Goal: Information Seeking & Learning: Learn about a topic

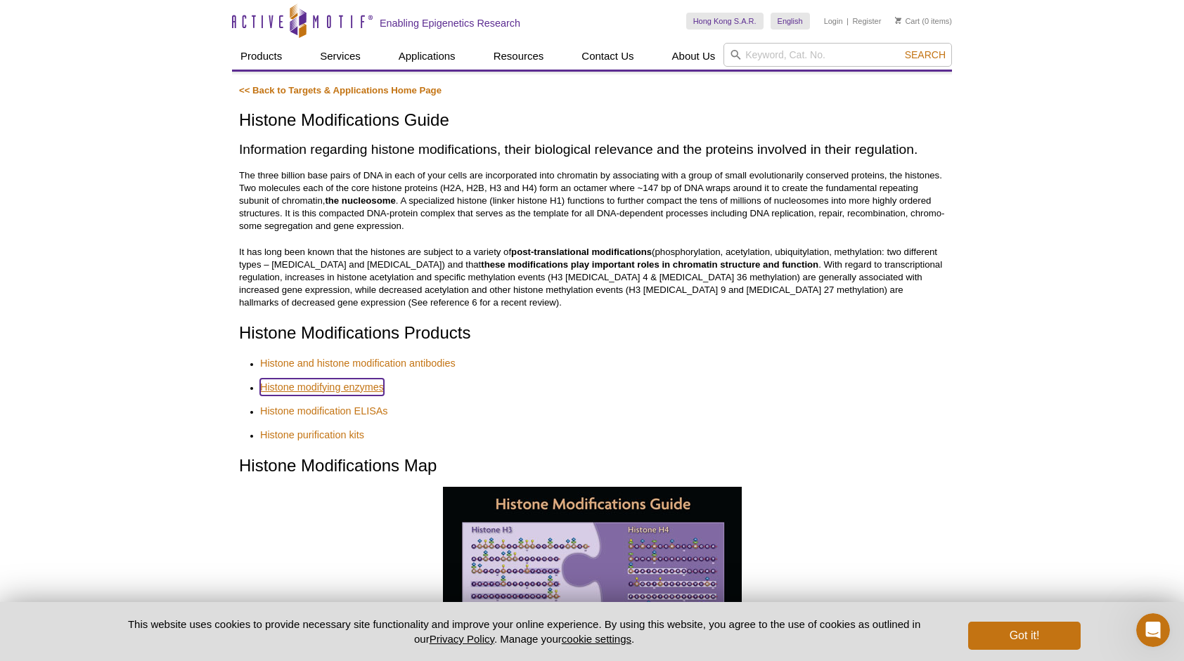
click at [329, 379] on link "Histone modifying enzymes" at bounding box center [322, 387] width 124 height 17
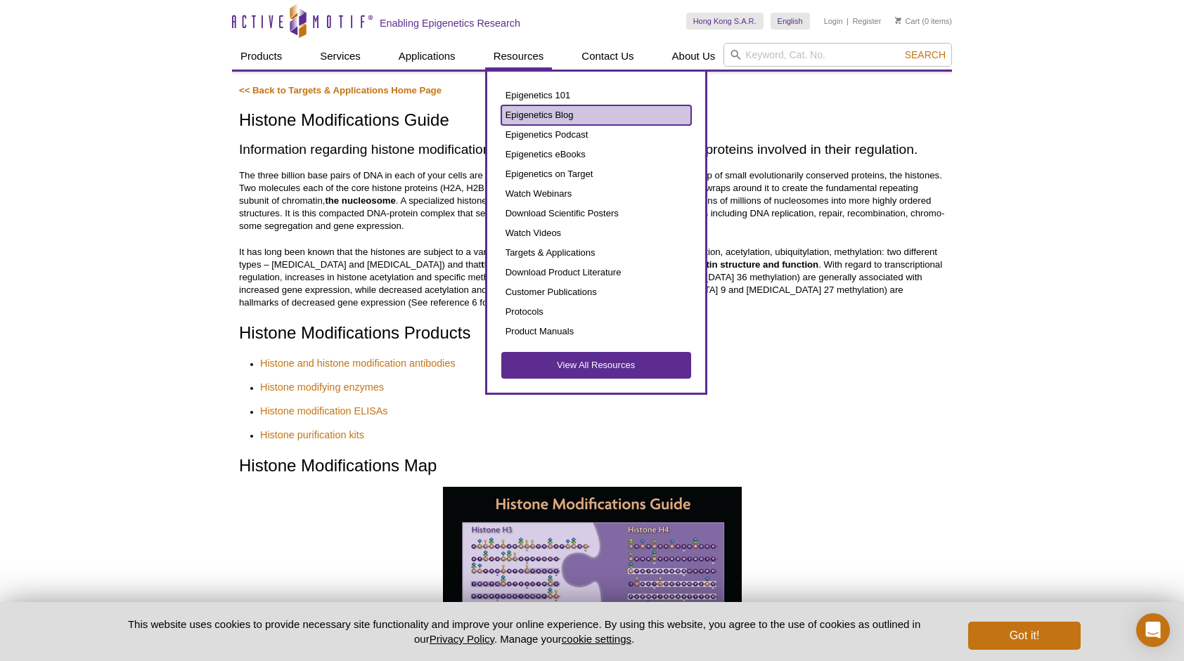
click at [576, 113] on link "Epigenetics Blog" at bounding box center [596, 115] width 190 height 20
